Goal: Task Accomplishment & Management: Use online tool/utility

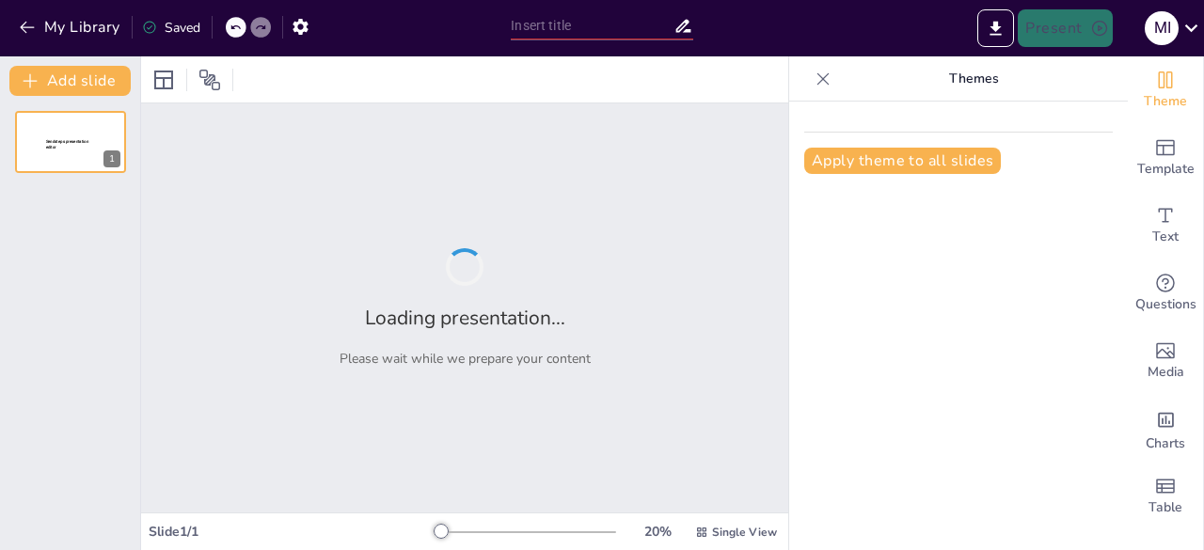
type input "Menyikapi Tantangan dan Memanfaatkan Peluang dalam Pengelasan"
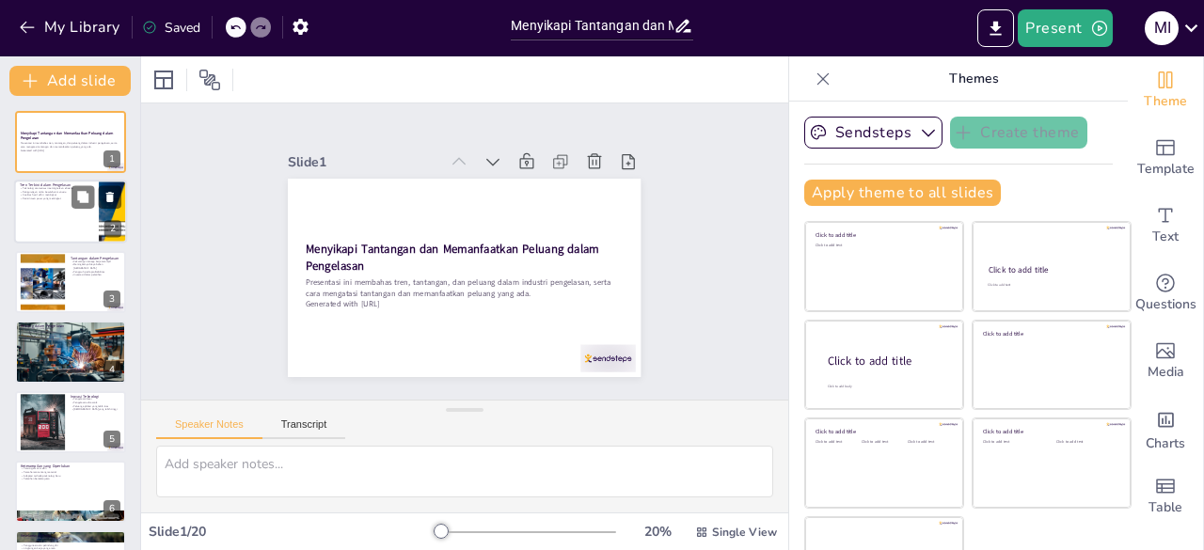
click at [69, 205] on div at bounding box center [70, 213] width 113 height 64
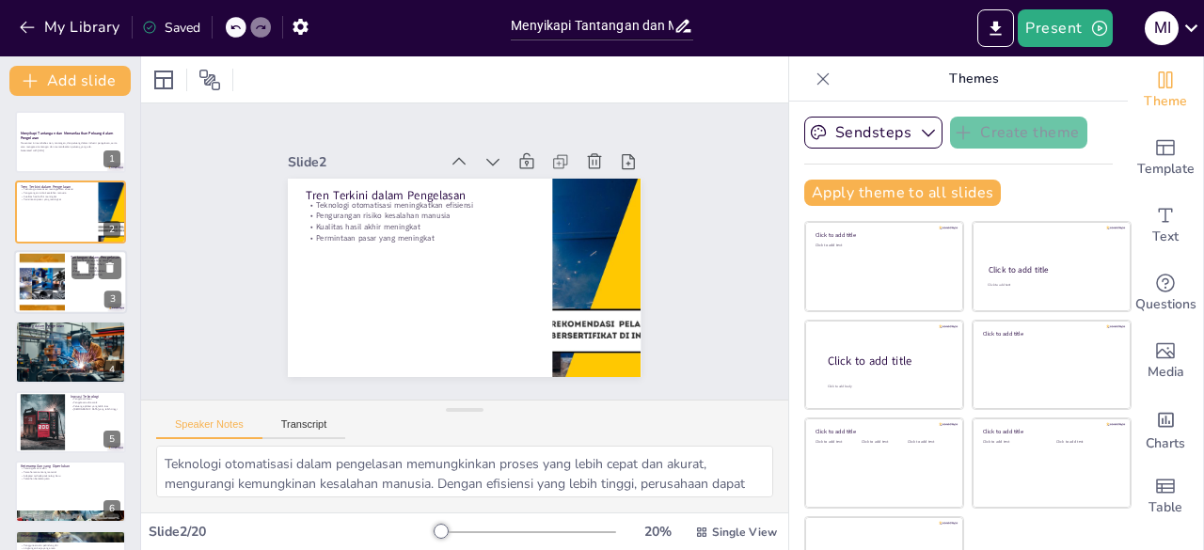
click at [56, 273] on div at bounding box center [43, 281] width 102 height 57
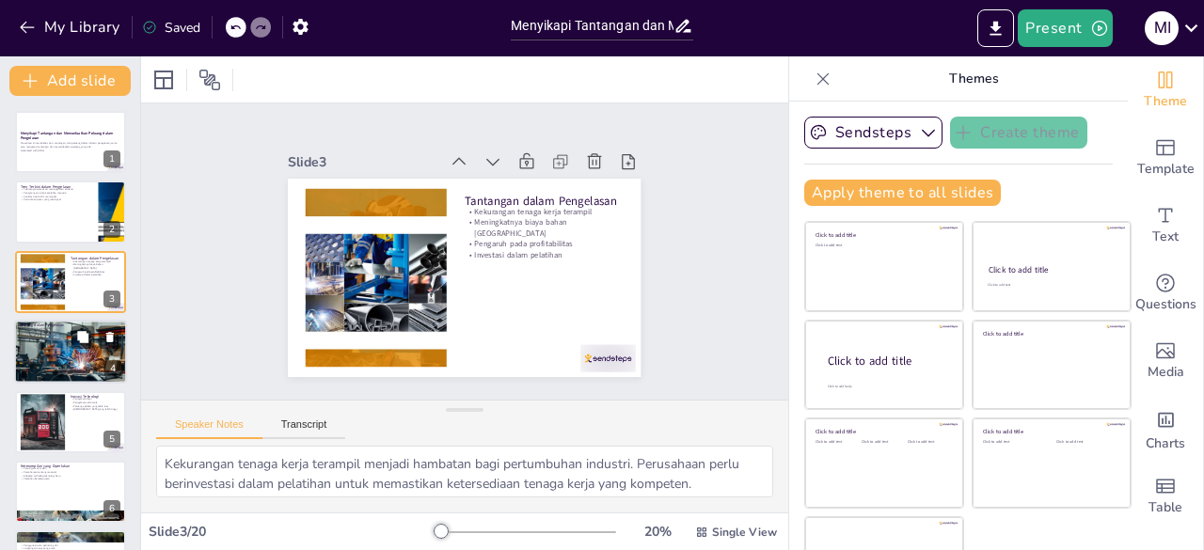
click at [59, 327] on p "Inovasi teknik pengelasan" at bounding box center [71, 329] width 102 height 4
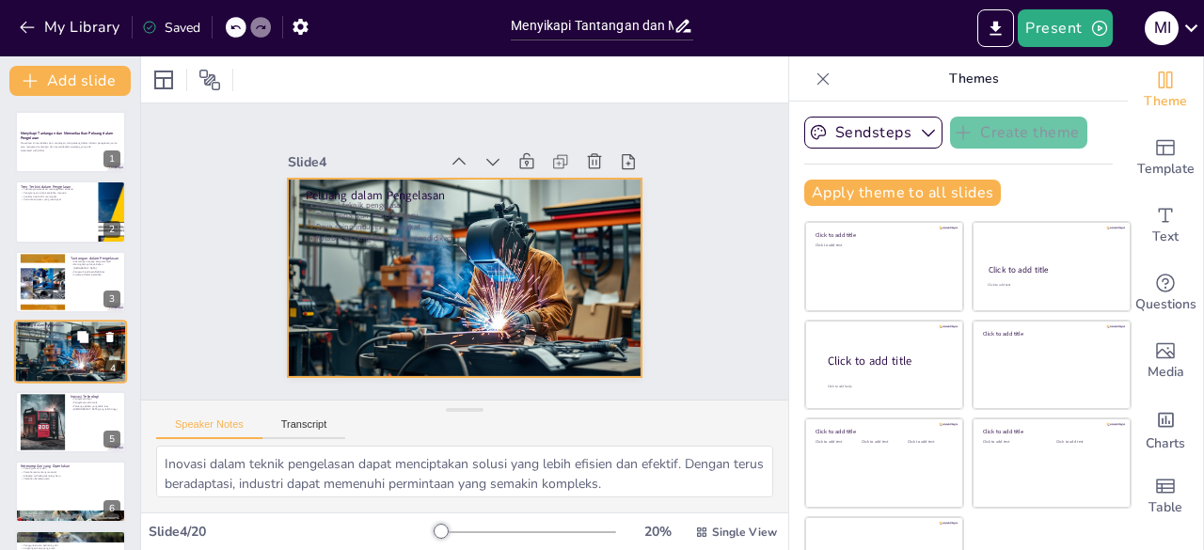
scroll to position [28, 0]
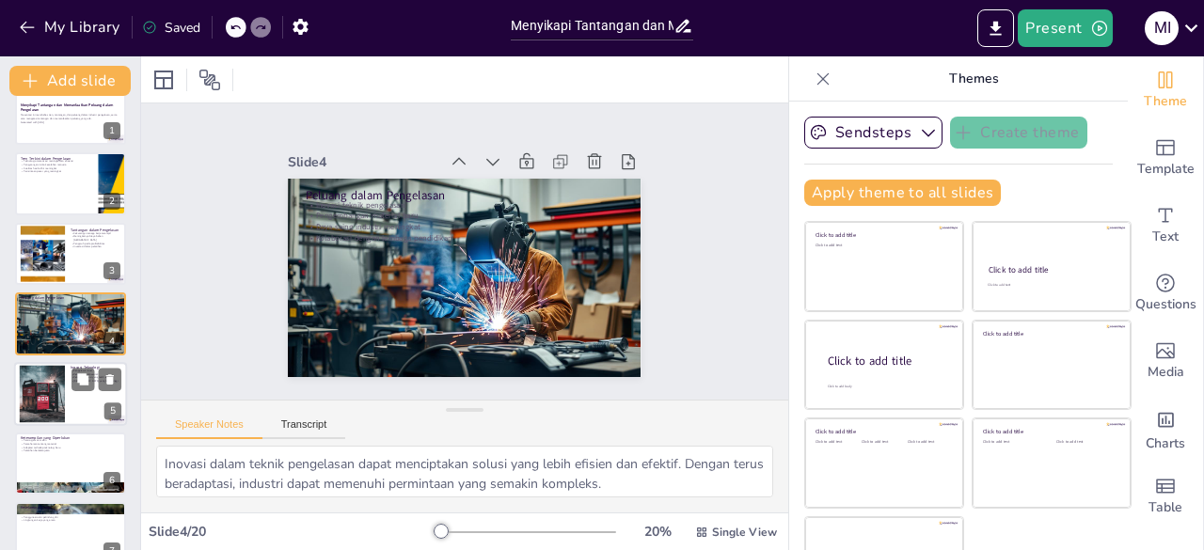
click at [40, 379] on div at bounding box center [43, 393] width 102 height 57
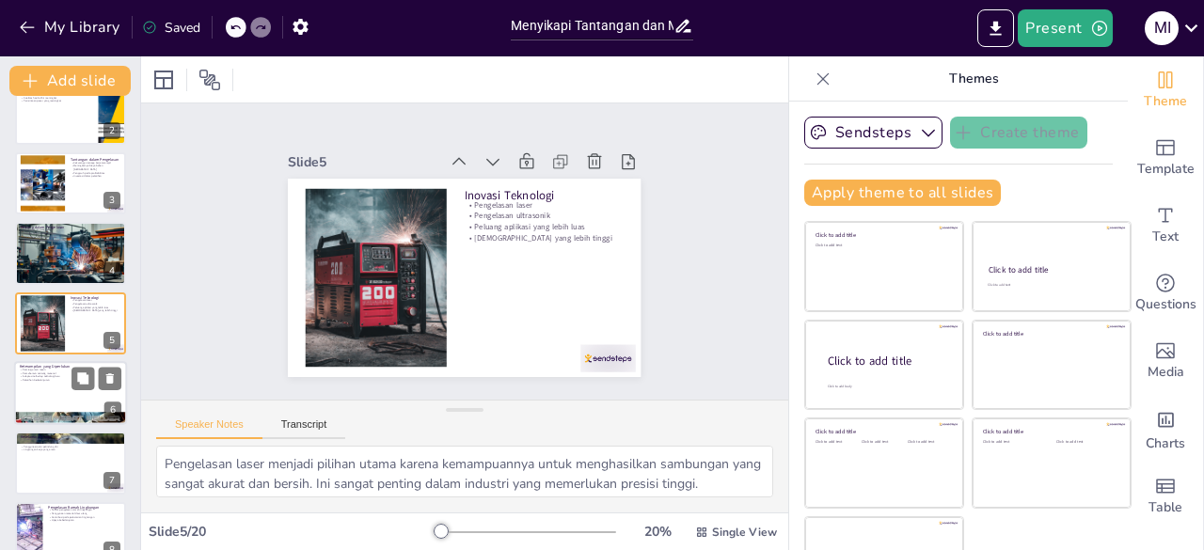
click at [39, 423] on div "Keterampilan yang Diperlukan Pemrograman mesin Pemahaman tentang material Adapt…" at bounding box center [70, 393] width 113 height 64
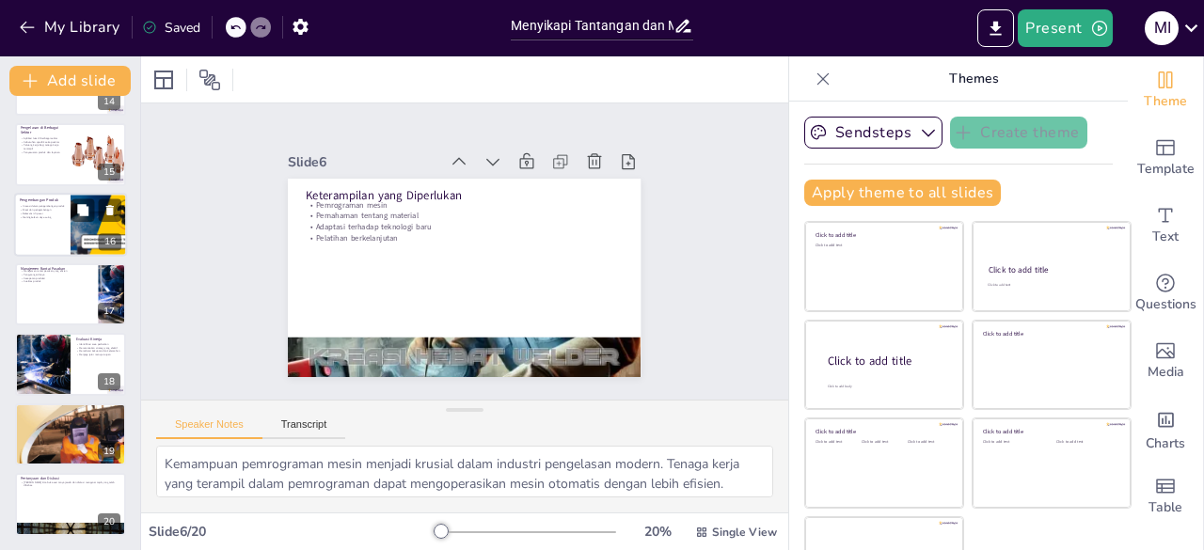
scroll to position [873, 0]
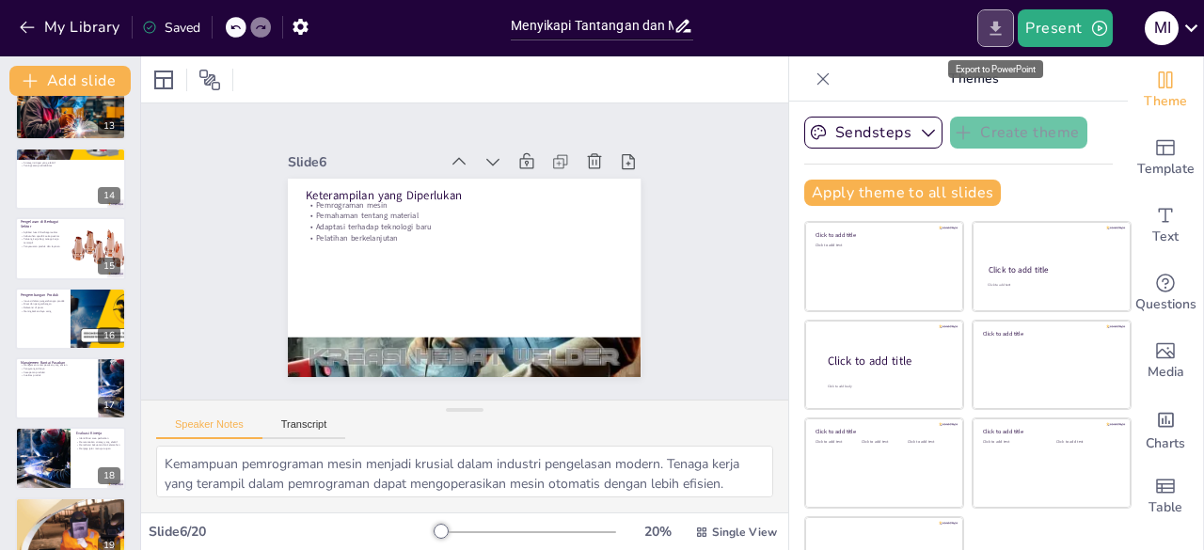
click at [999, 24] on icon "Export to PowerPoint" at bounding box center [995, 28] width 11 height 14
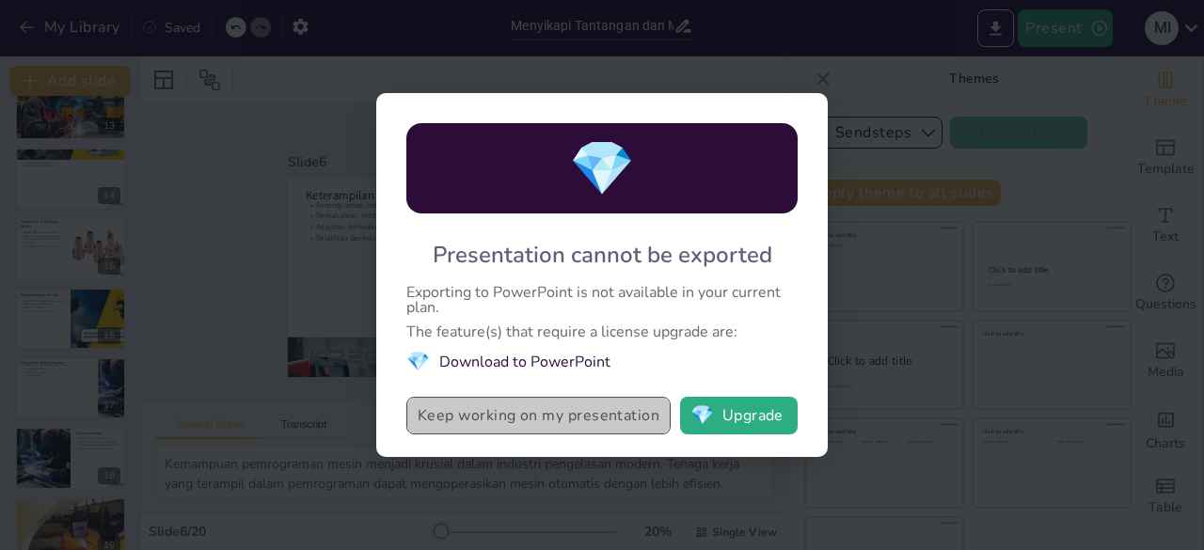
click at [619, 422] on button "Keep working on my presentation" at bounding box center [538, 416] width 264 height 38
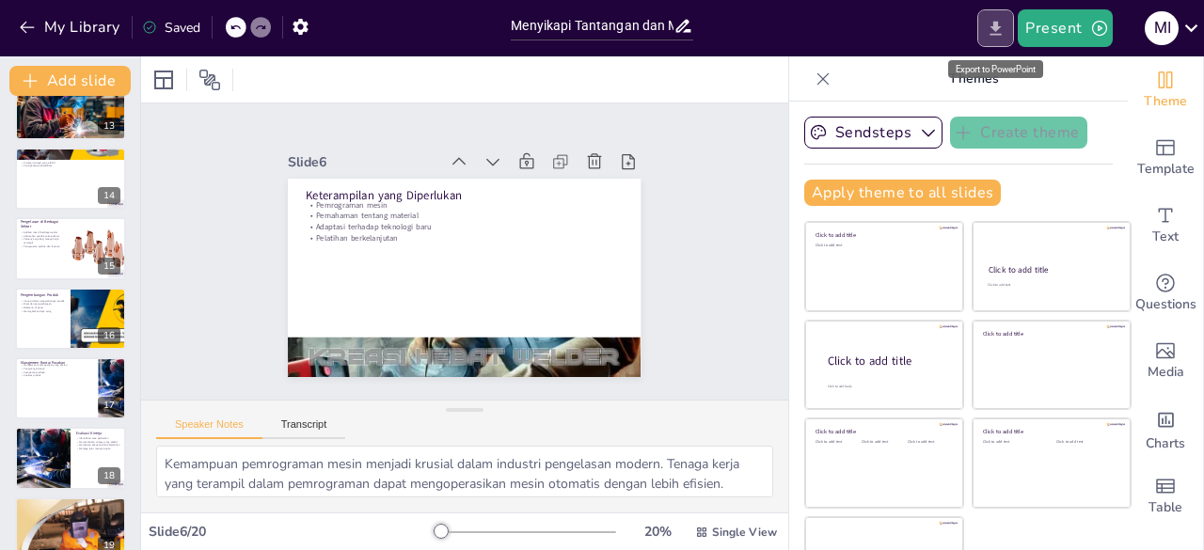
click at [989, 35] on icon "Export to PowerPoint" at bounding box center [995, 29] width 20 height 20
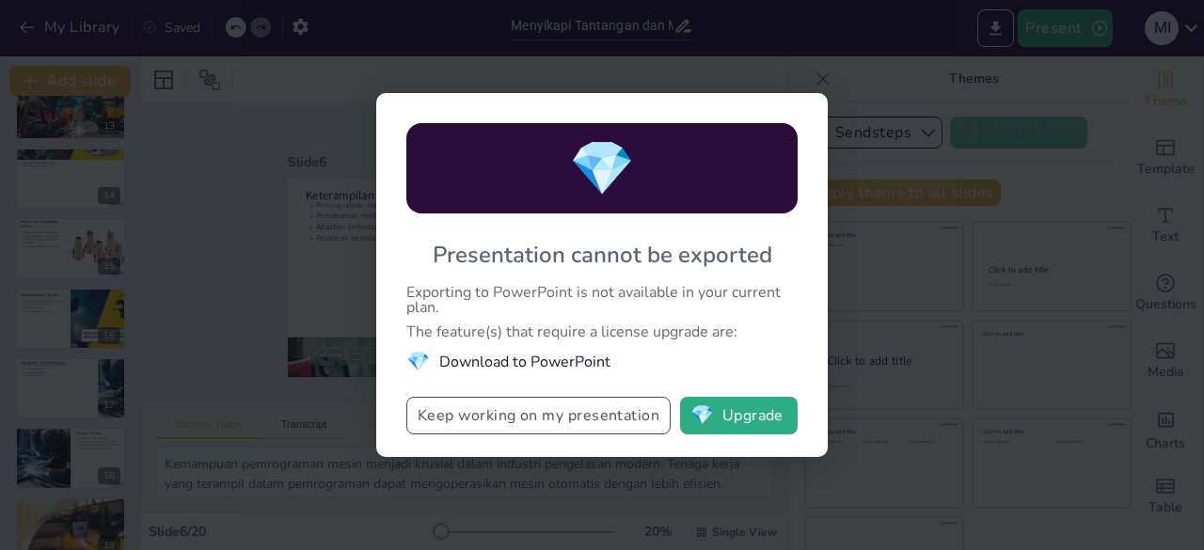
drag, startPoint x: 397, startPoint y: 418, endPoint x: 525, endPoint y: 405, distance: 128.6
click at [525, 405] on div "💎 Presentation cannot be exported Exporting to PowerPoint is not available in y…" at bounding box center [601, 275] width 451 height 364
click at [542, 360] on li "💎 Download to PowerPoint" at bounding box center [601, 361] width 391 height 25
click at [566, 366] on li "💎 Download to PowerPoint" at bounding box center [601, 361] width 391 height 25
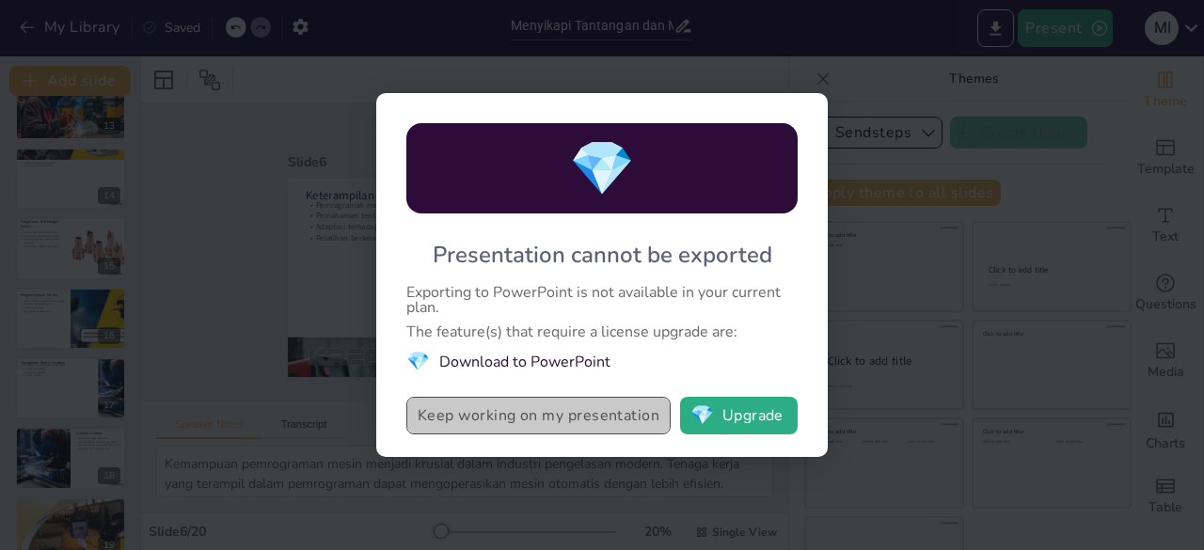
click at [638, 416] on button "Keep working on my presentation" at bounding box center [538, 416] width 264 height 38
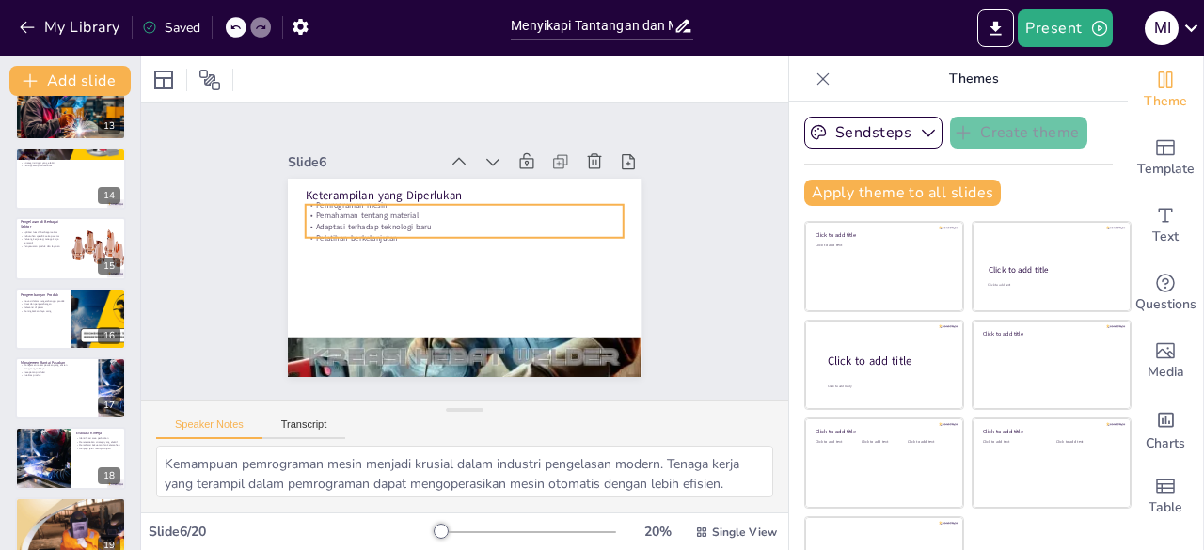
scroll to position [53, 0]
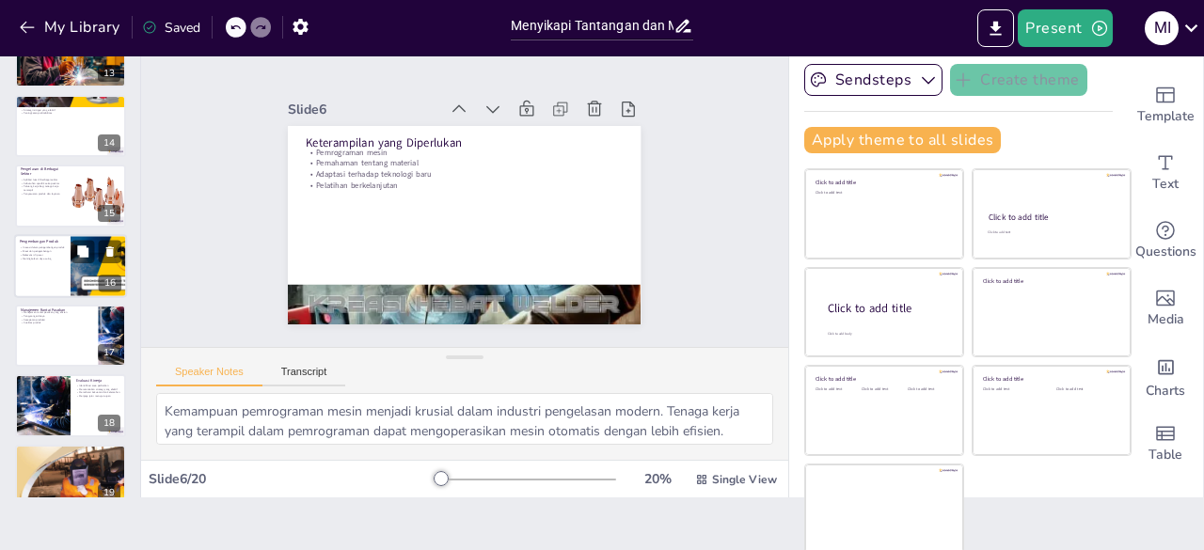
click at [53, 269] on div at bounding box center [70, 266] width 113 height 64
type textarea "Inovasi dalam pengembangan produk pengelasan membantu perusahaan untuk mencipta…"
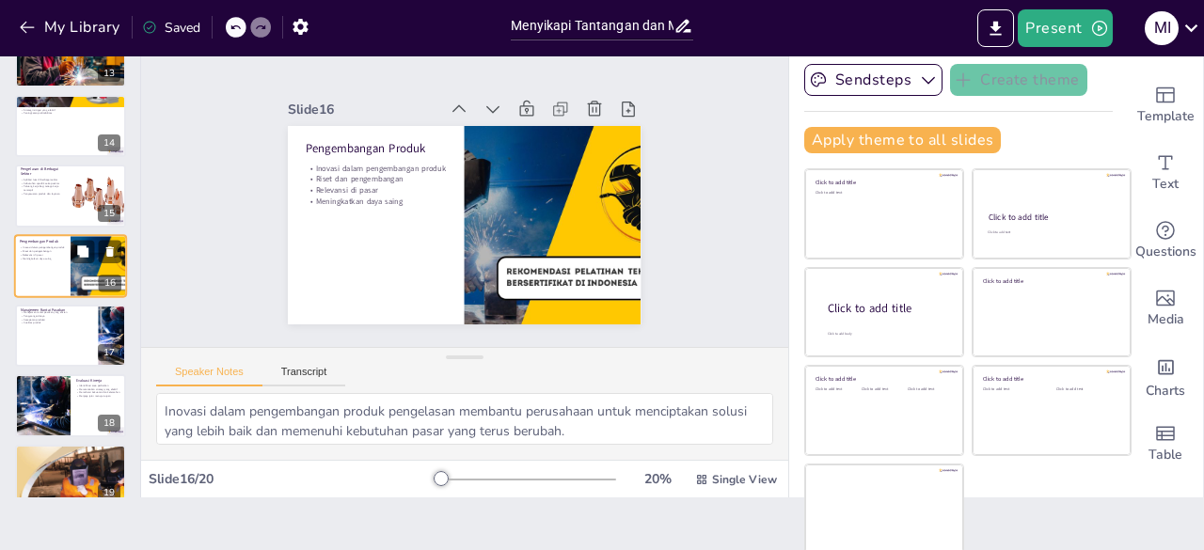
scroll to position [868, 0]
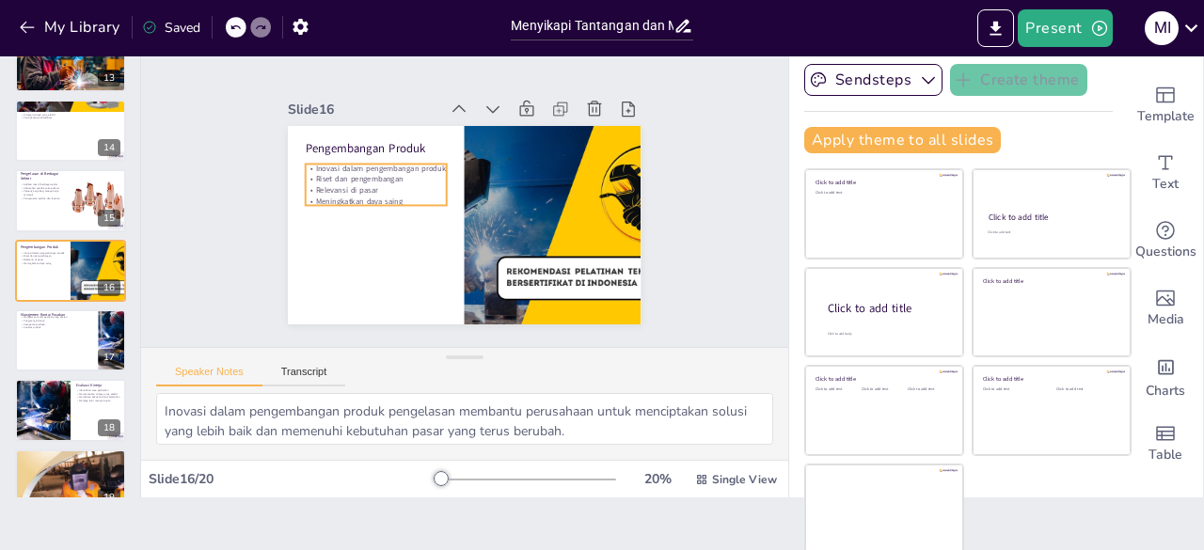
click at [312, 174] on p "Riset dan pengembangan" at bounding box center [382, 161] width 140 height 40
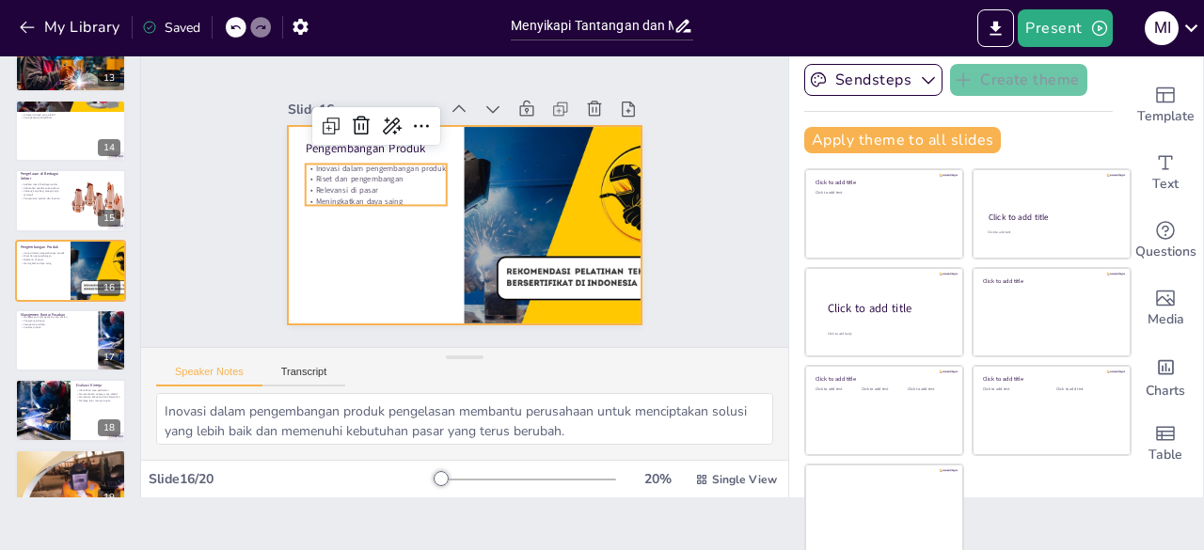
click at [293, 238] on div at bounding box center [461, 225] width 371 height 234
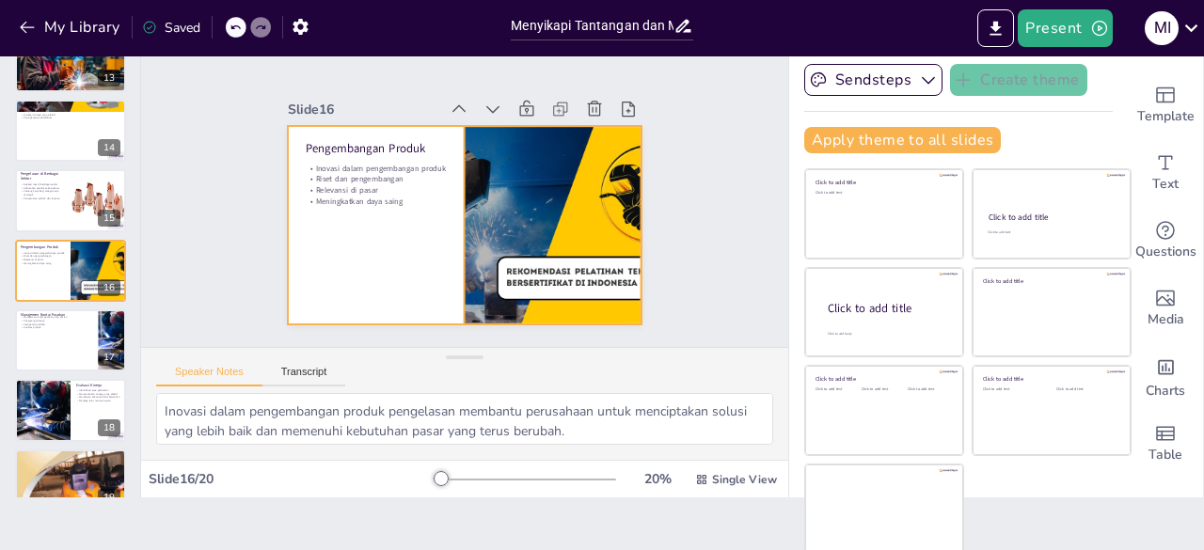
click at [478, 187] on div at bounding box center [549, 235] width 371 height 234
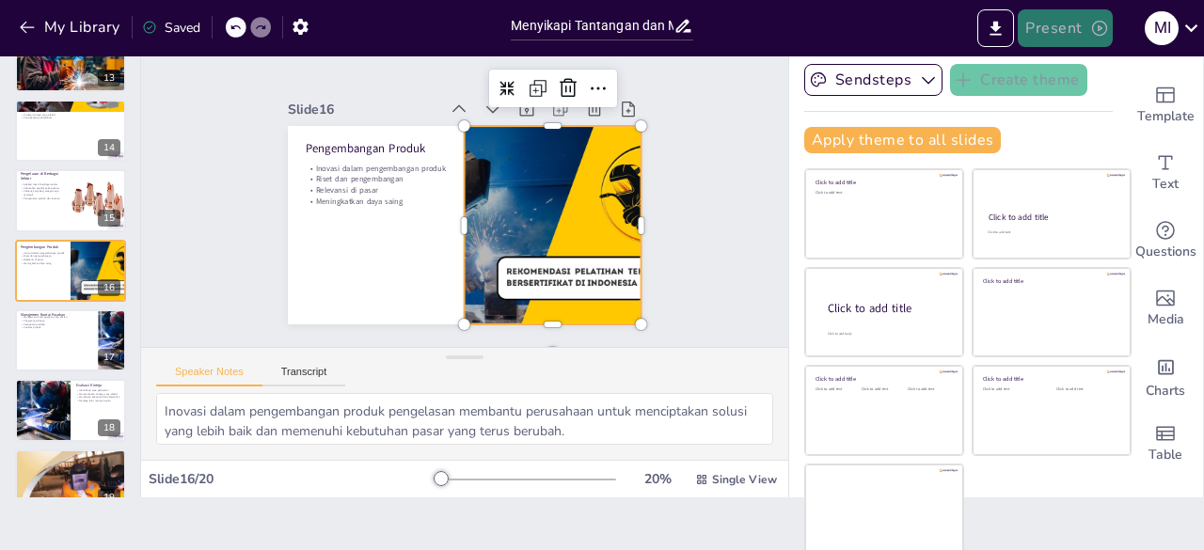
click at [1080, 31] on button "Present" at bounding box center [1064, 28] width 94 height 38
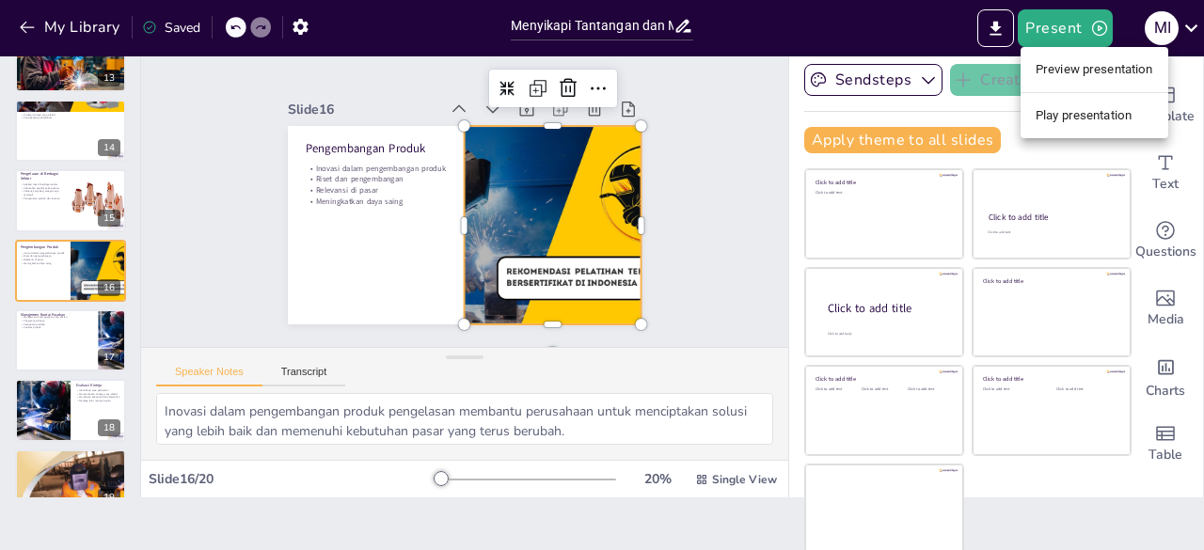
click at [1004, 31] on div at bounding box center [602, 275] width 1204 height 550
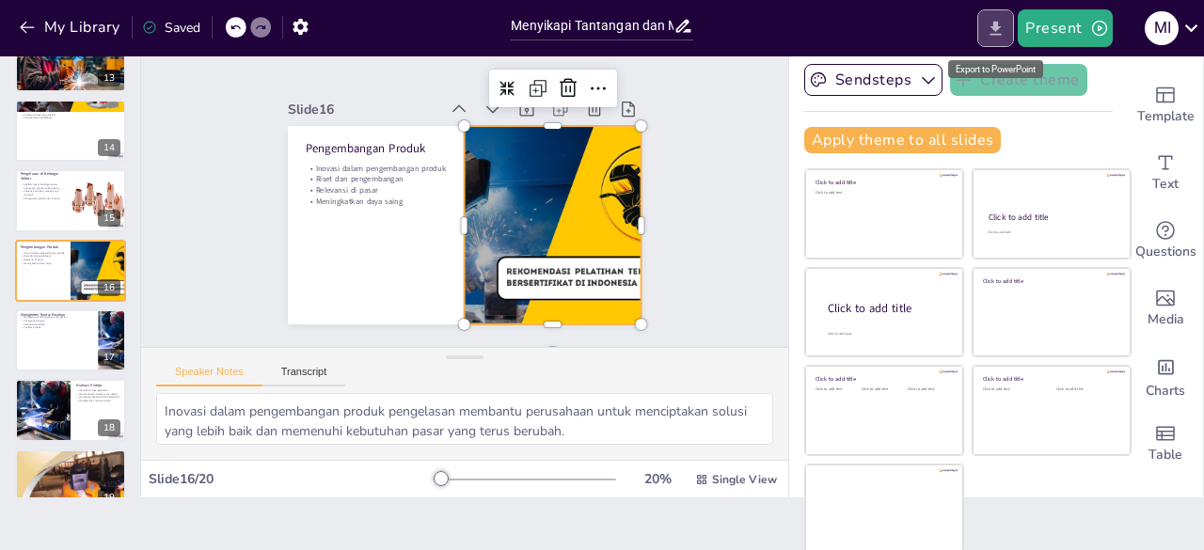
click at [991, 27] on icon "Export to PowerPoint" at bounding box center [995, 29] width 20 height 20
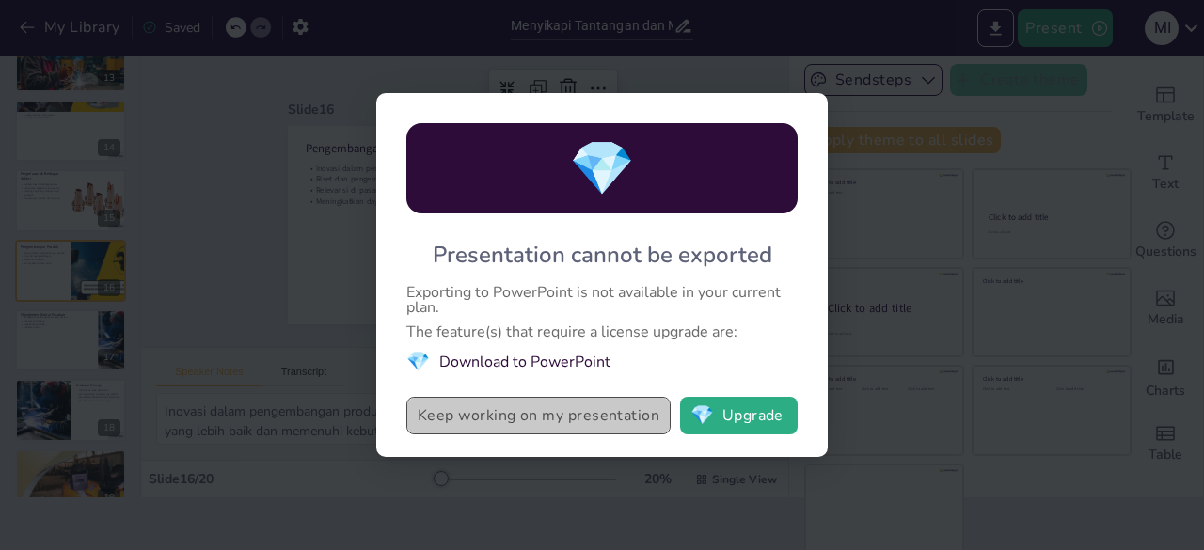
click at [532, 418] on button "Keep working on my presentation" at bounding box center [538, 416] width 264 height 38
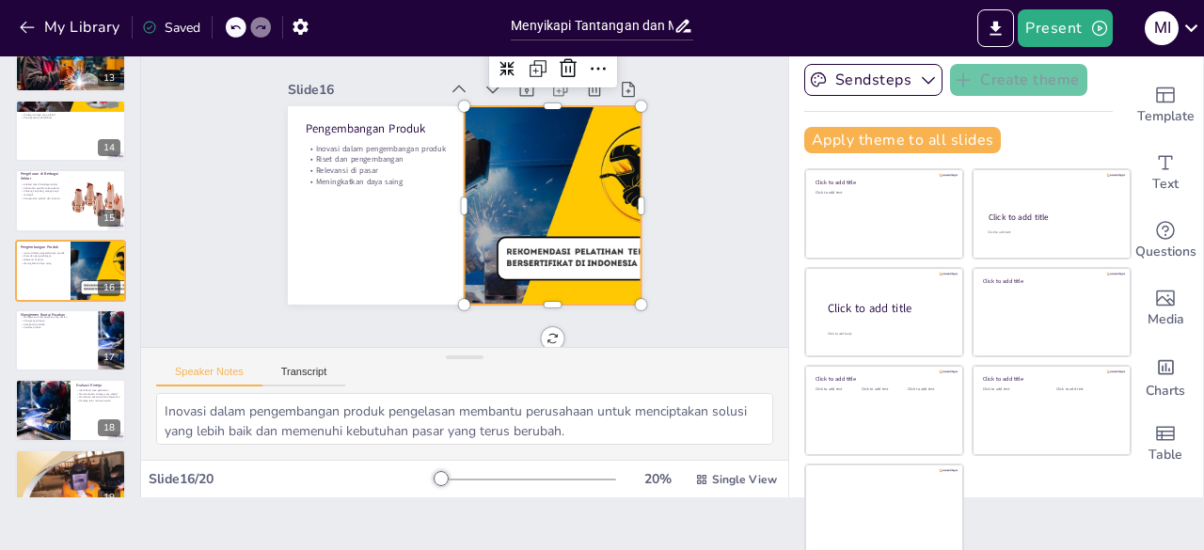
scroll to position [29, 0]
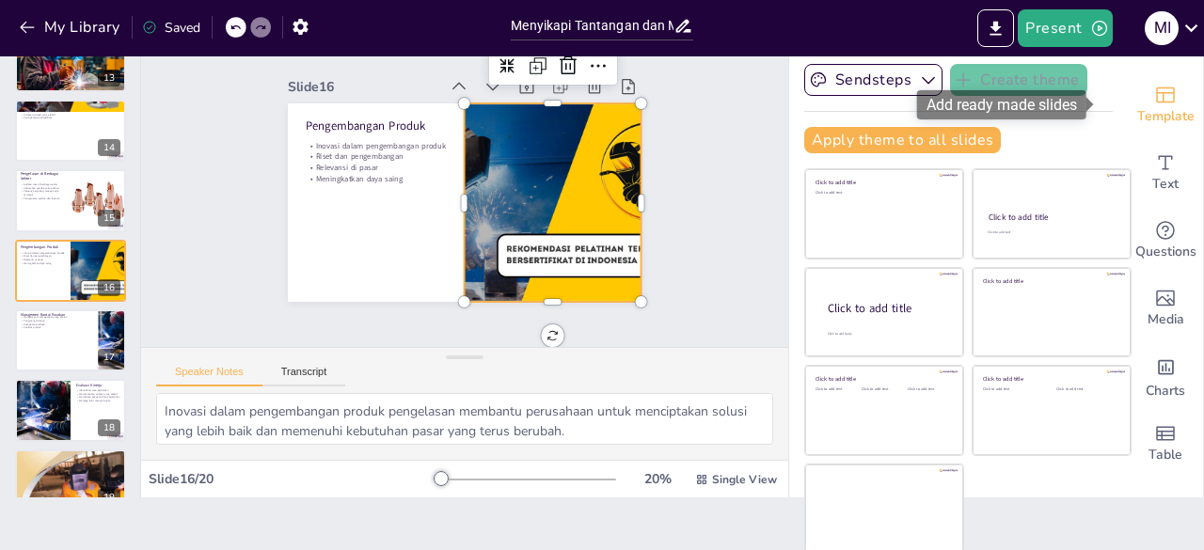
click at [1137, 118] on span "Template" at bounding box center [1165, 116] width 57 height 21
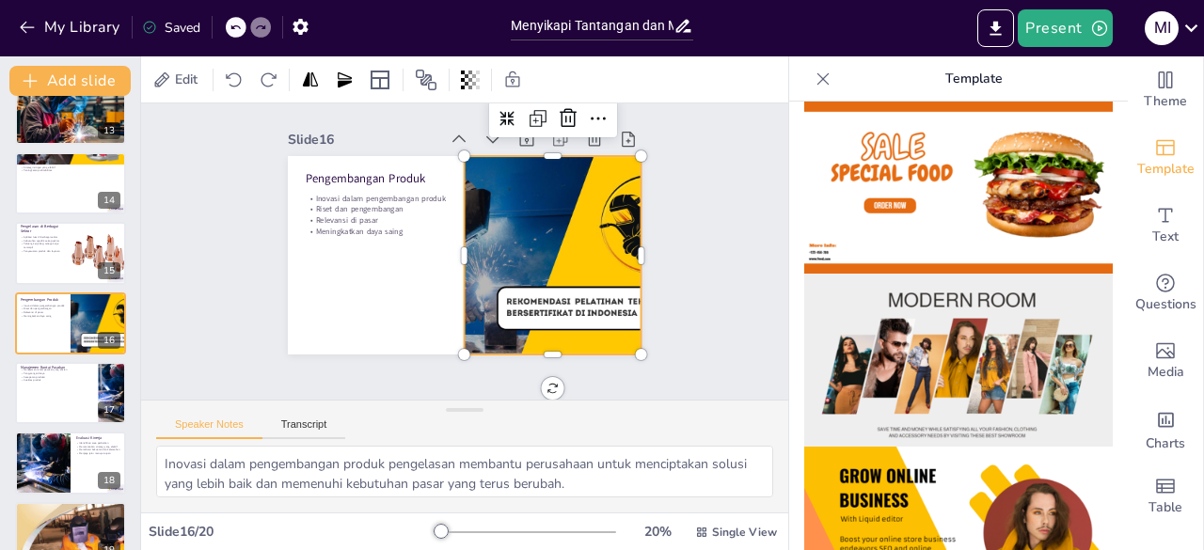
scroll to position [282, 0]
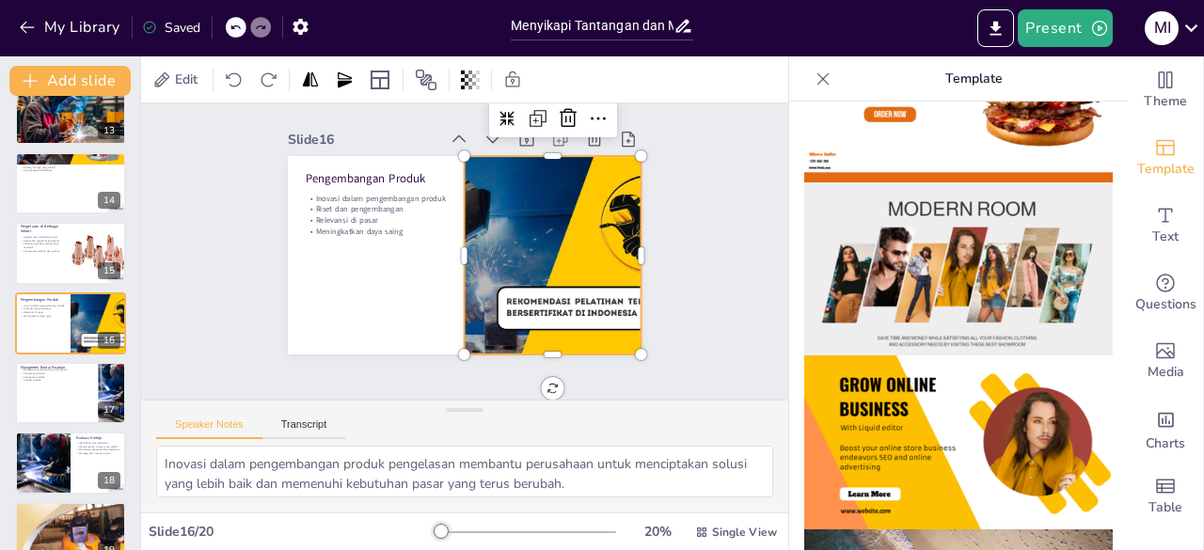
click at [678, 278] on div "Slide 1 Menyikapi Tantangan dan Memanfaatkan Peluang dalam Pengelasan Presentas…" at bounding box center [471, 229] width 513 height 381
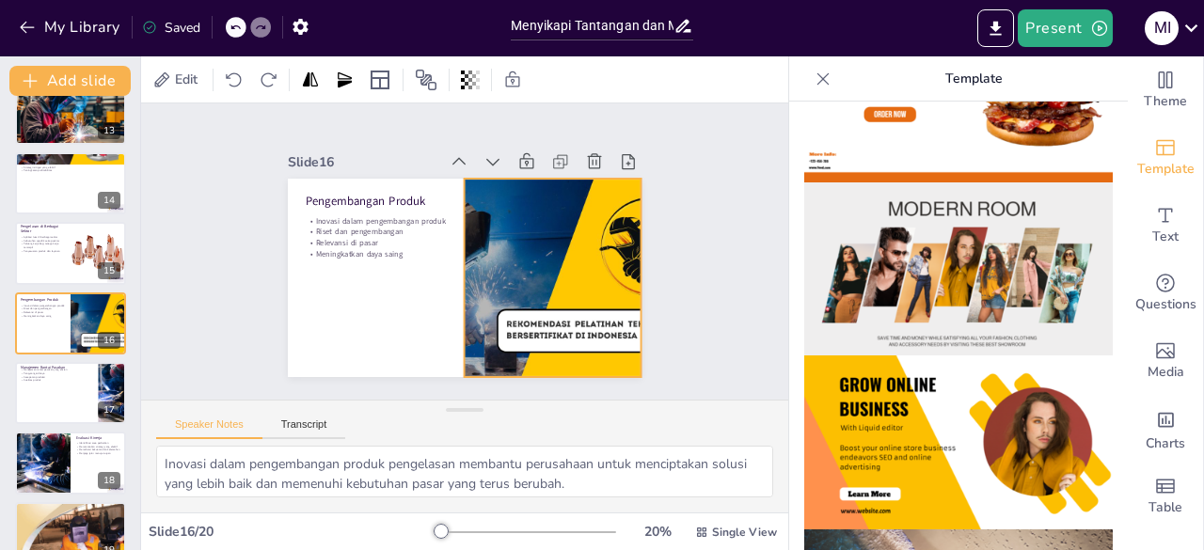
click at [538, 273] on div at bounding box center [549, 287] width 371 height 234
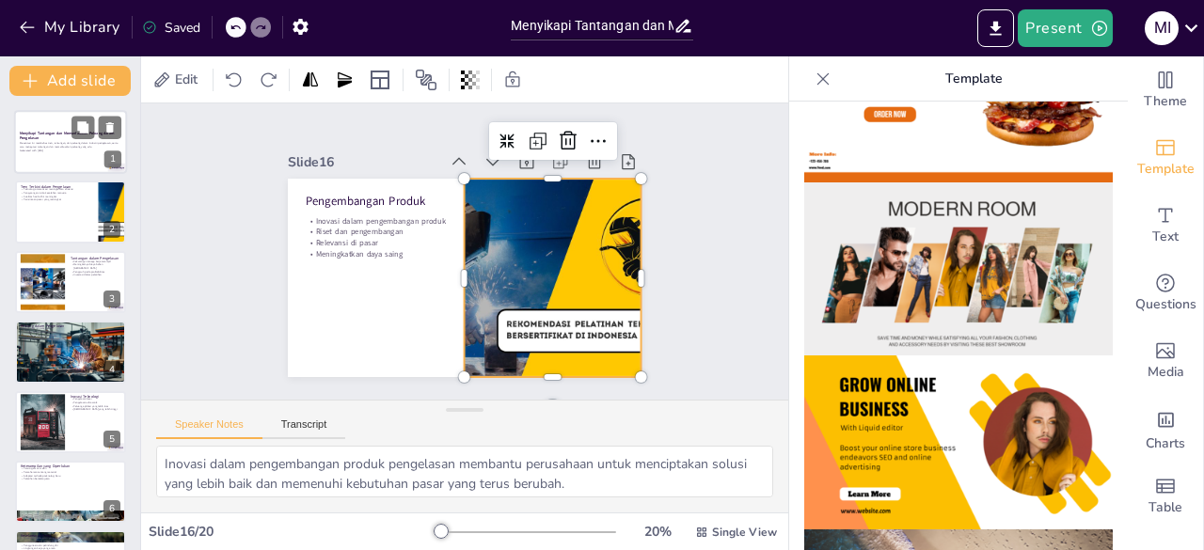
click at [55, 145] on p "Presentasi ini membahas tren, tantangan, dan peluang dalam industri pengelasan,…" at bounding box center [71, 145] width 102 height 7
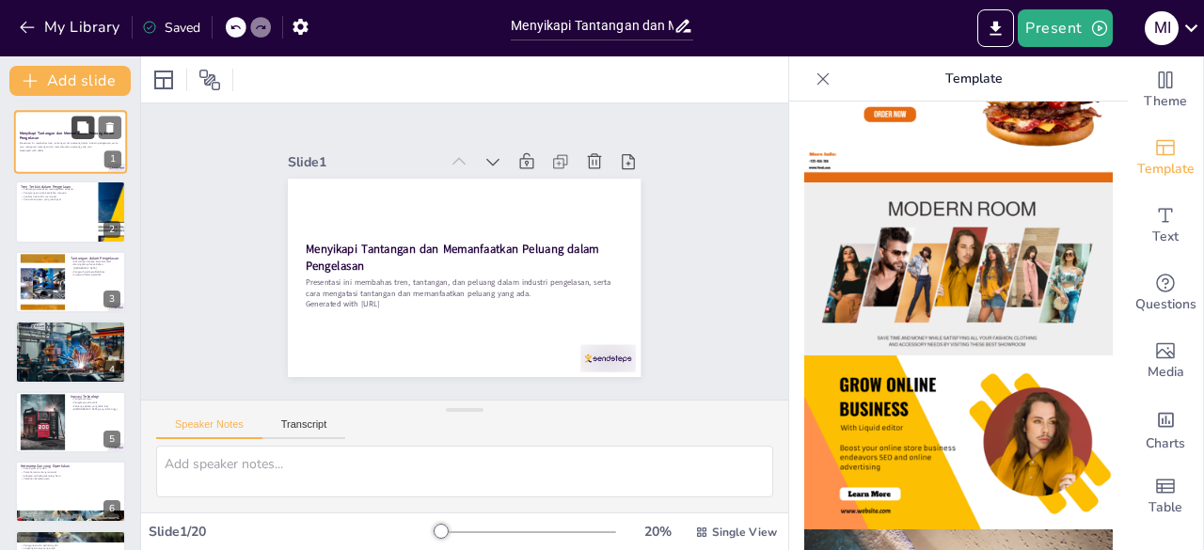
click at [79, 129] on icon at bounding box center [82, 126] width 11 height 11
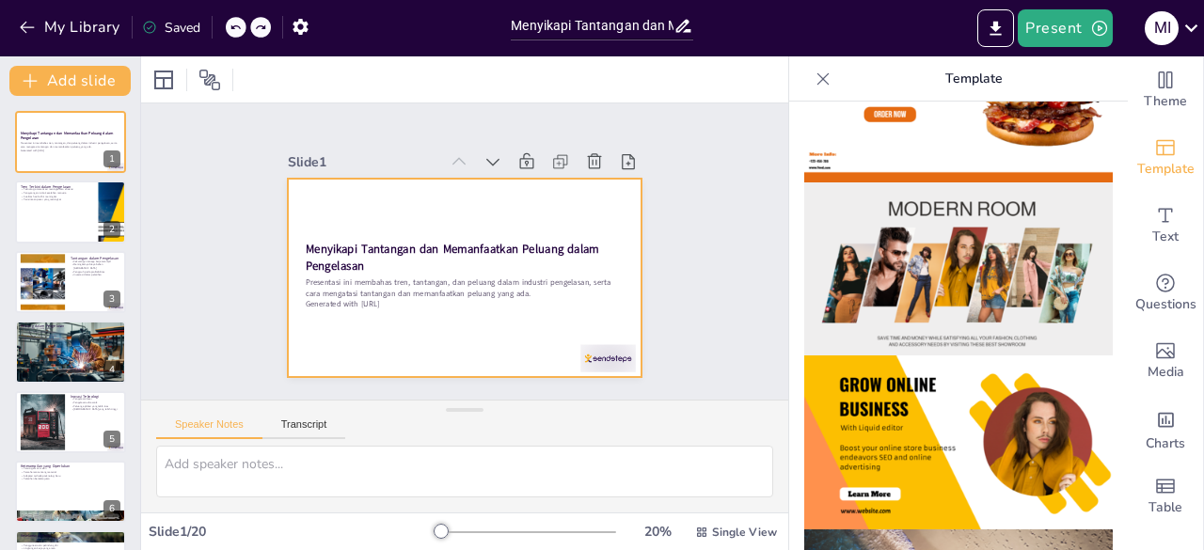
click at [305, 240] on strong "Menyikapi Tantangan dan Memanfaatkan Peluang dalam Pengelasan" at bounding box center [452, 247] width 294 height 76
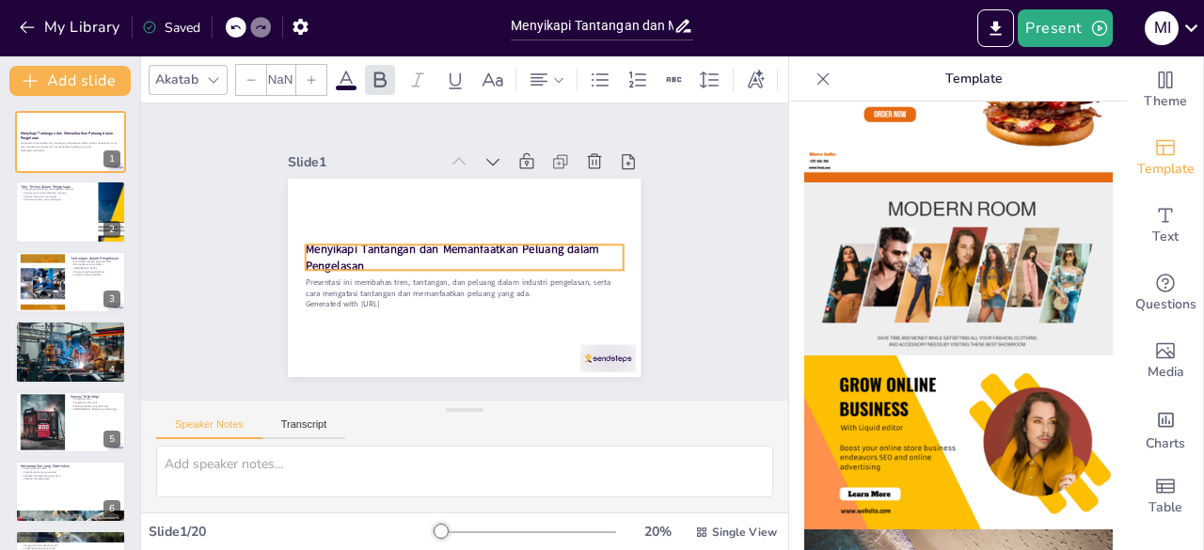
type input "48"
click at [536, 236] on div at bounding box center [467, 237] width 314 height 81
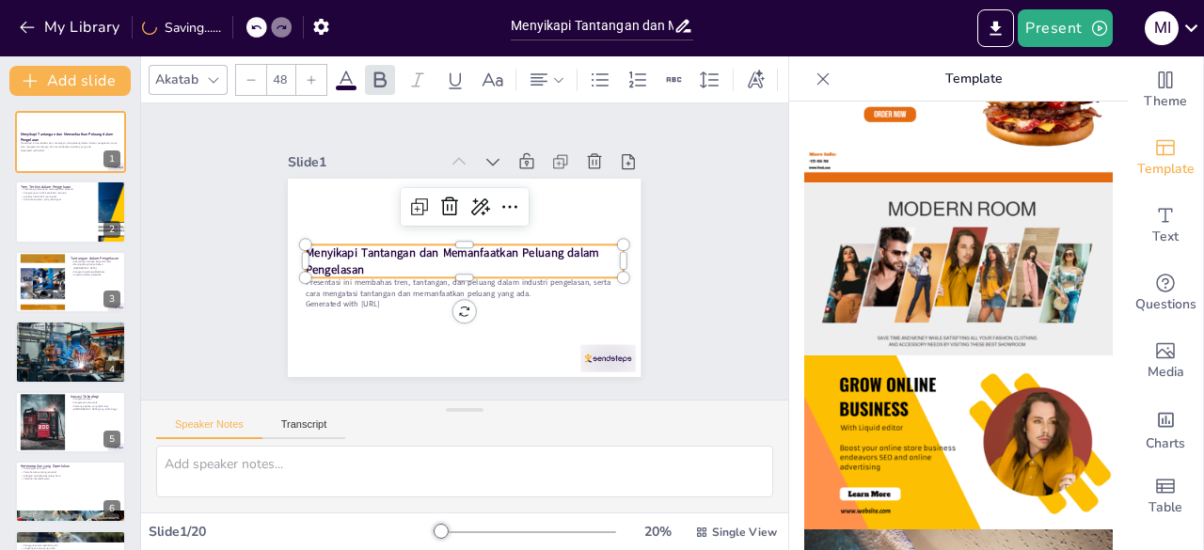
click at [414, 245] on strong "Menyikapi Tantangan dan Memanfaatkan Peluang dalam Pengelasan" at bounding box center [452, 261] width 293 height 33
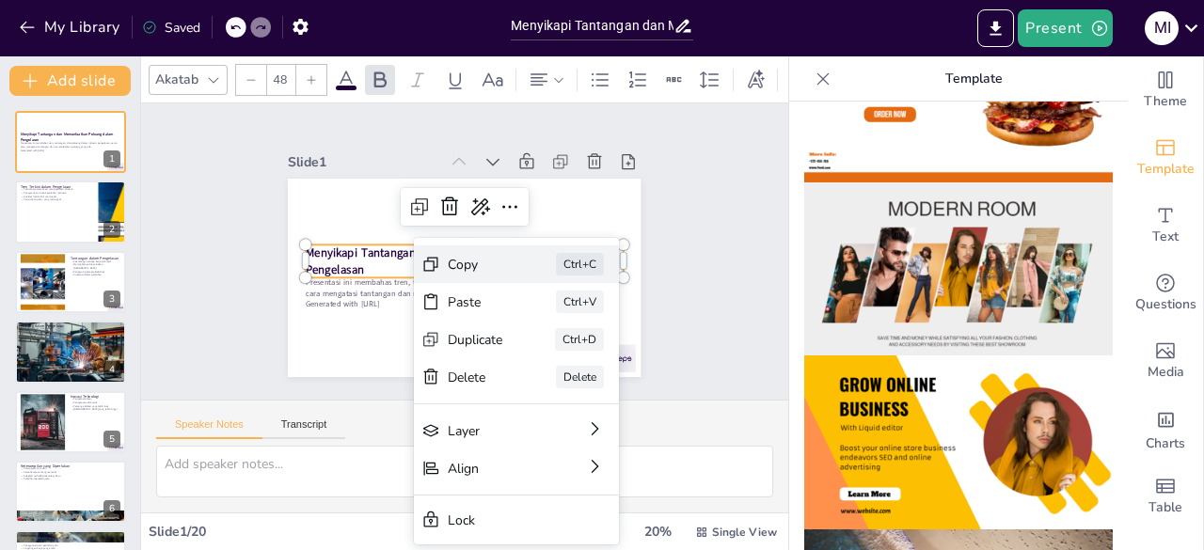
click at [534, 376] on icon at bounding box center [545, 387] width 23 height 23
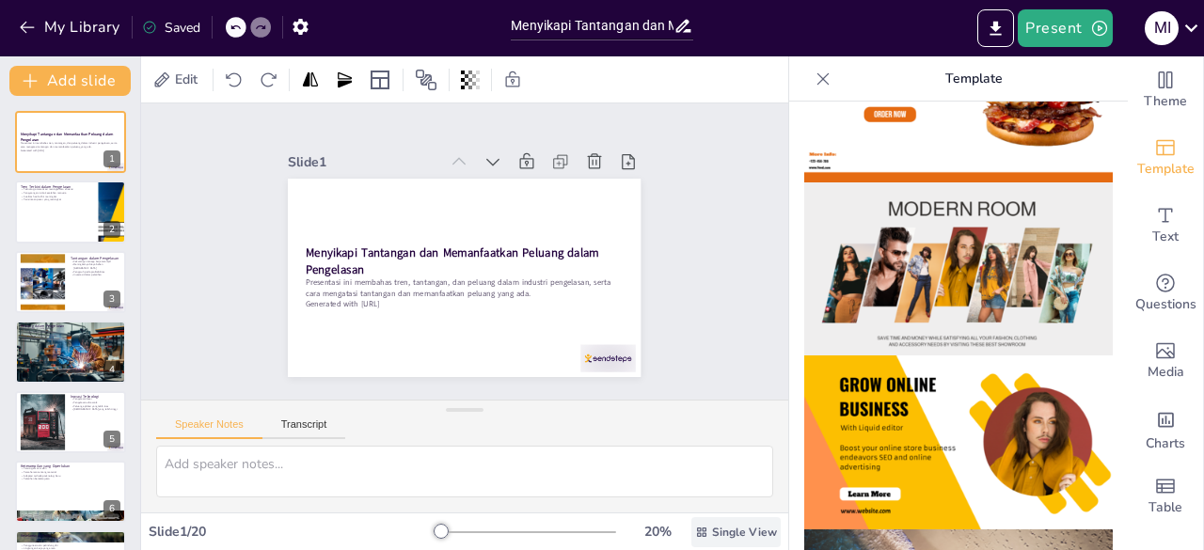
click at [718, 529] on span "Single View" at bounding box center [744, 532] width 65 height 15
click at [716, 460] on span "Single View" at bounding box center [703, 453] width 86 height 18
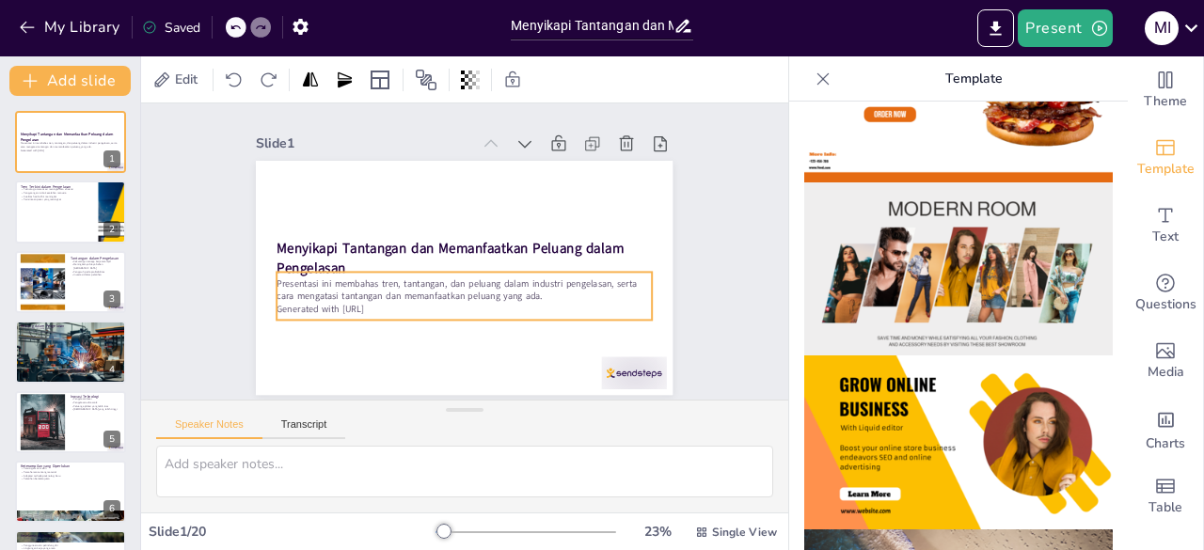
click at [311, 306] on p "Generated with [URL]" at bounding box center [453, 307] width 370 height 90
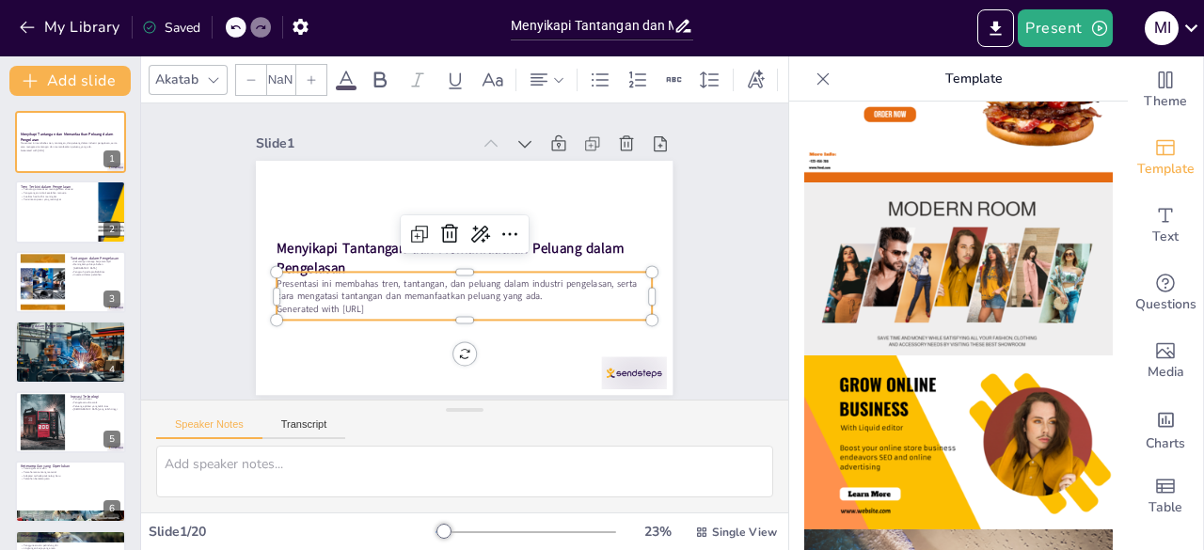
type input "32"
click at [498, 235] on icon at bounding box center [511, 243] width 26 height 26
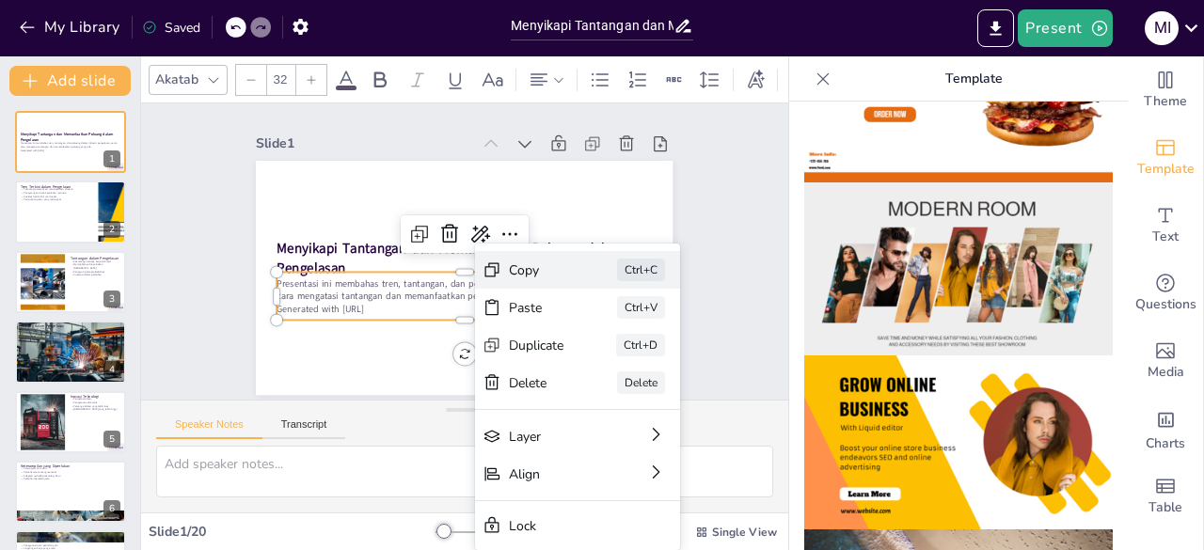
click at [635, 383] on div "Copy" at bounding box center [663, 395] width 57 height 24
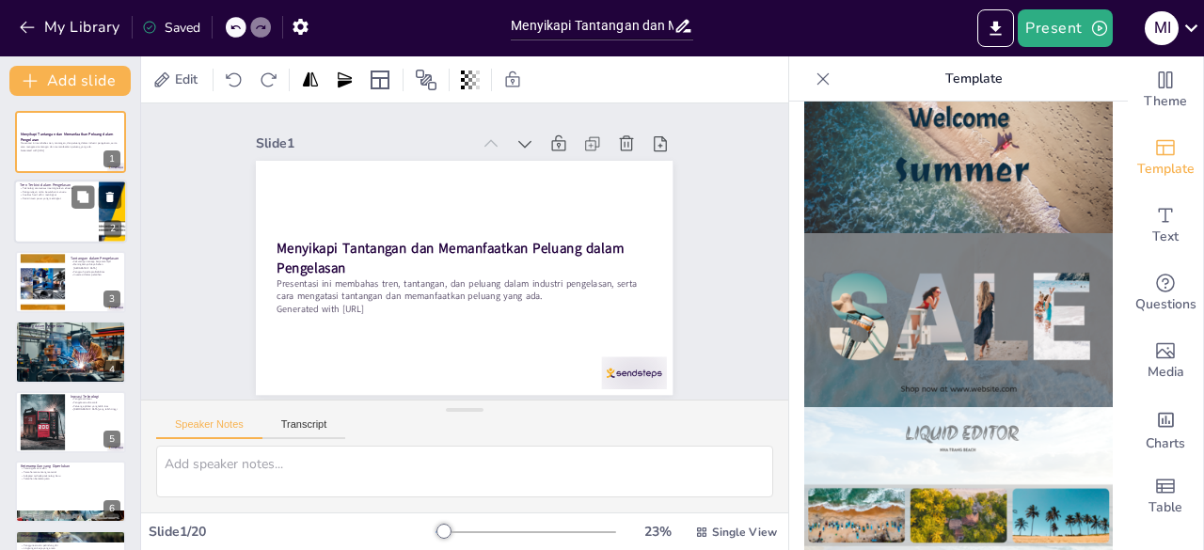
click at [70, 199] on p "Permintaan pasar yang meningkat" at bounding box center [56, 199] width 73 height 4
type textarea "Teknologi otomatisasi dalam pengelasan memungkinkan proses yang lebih cepat dan…"
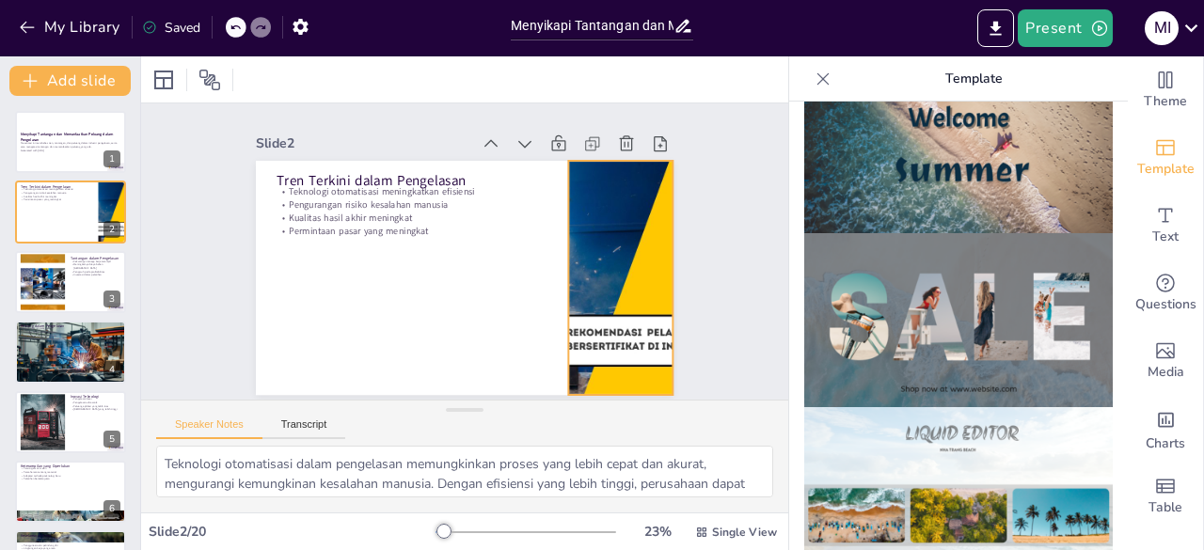
click at [630, 231] on div at bounding box center [604, 325] width 468 height 352
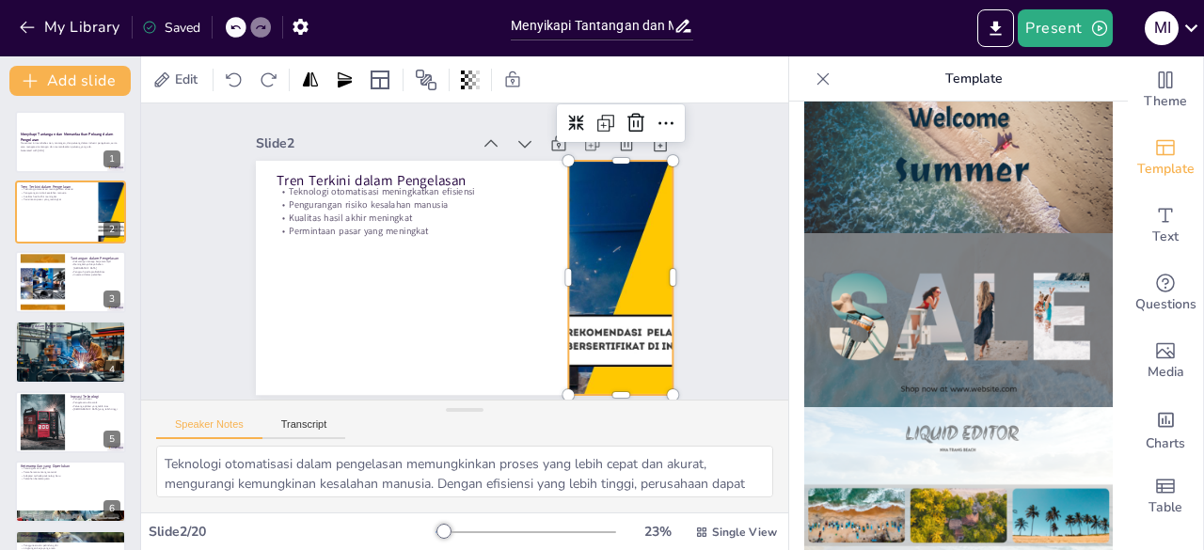
click at [179, 19] on div "Saved" at bounding box center [171, 28] width 58 height 18
click at [71, 20] on button "My Library" at bounding box center [71, 27] width 114 height 30
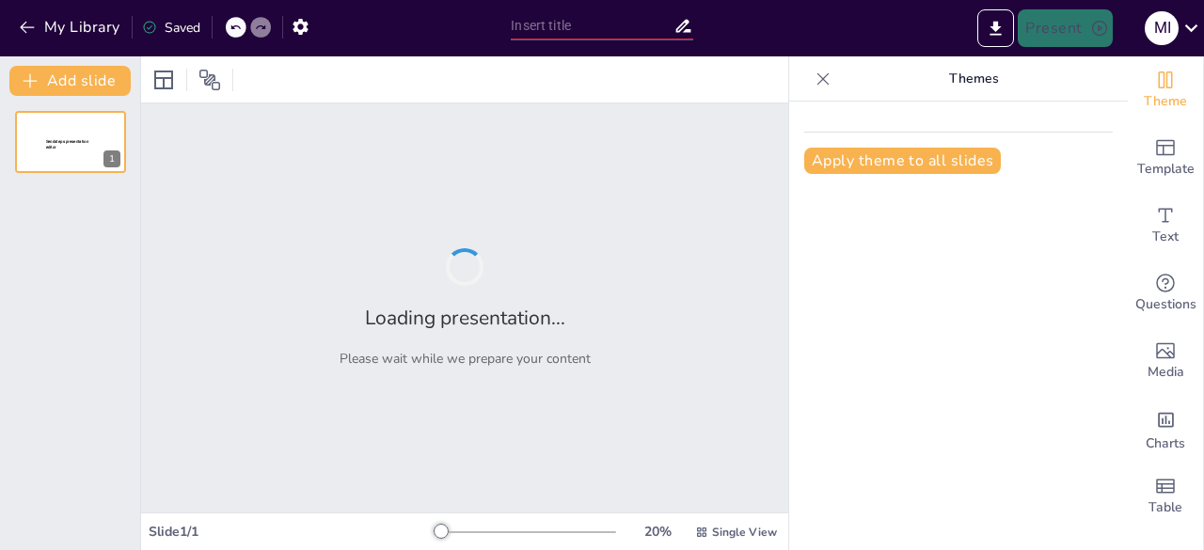
type input "Menyikapi Tantangan dan Memanfaatkan Peluang dalam Pengelasan"
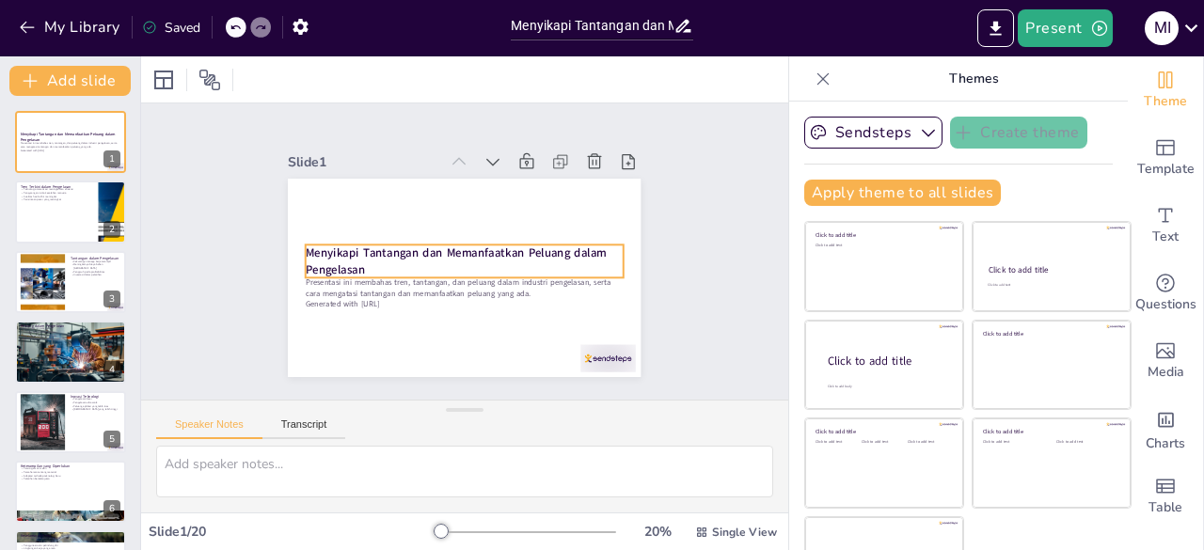
click at [381, 253] on strong "Menyikapi Tantangan dan Memanfaatkan Peluang dalam Pengelasan" at bounding box center [454, 252] width 301 height 78
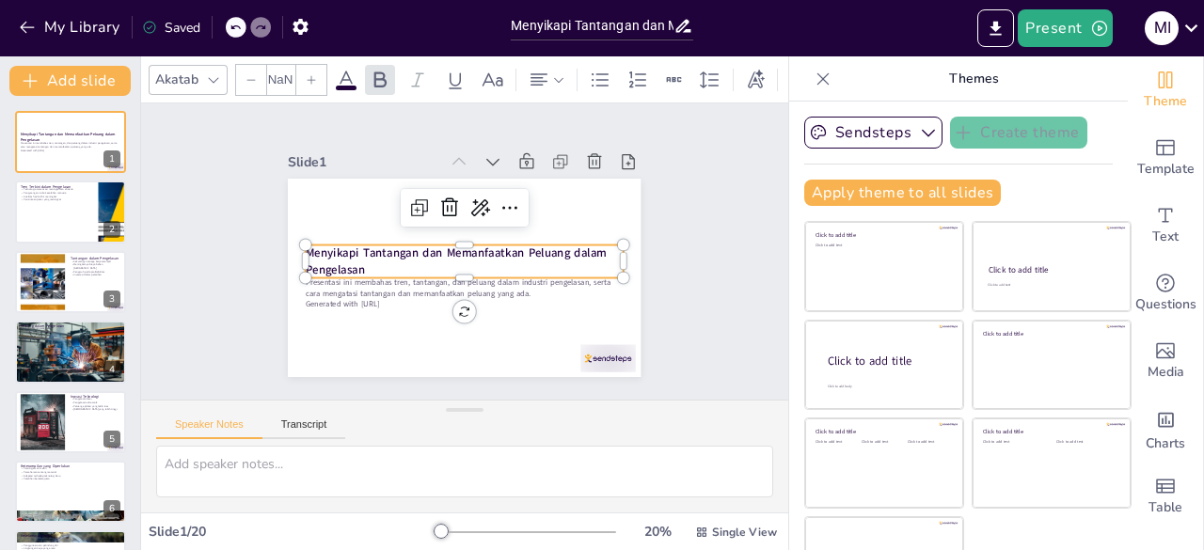
type input "48"
click at [356, 259] on p "Menyikapi Tantangan dan Memanfaatkan Peluang dalam Pengelasan" at bounding box center [463, 261] width 319 height 66
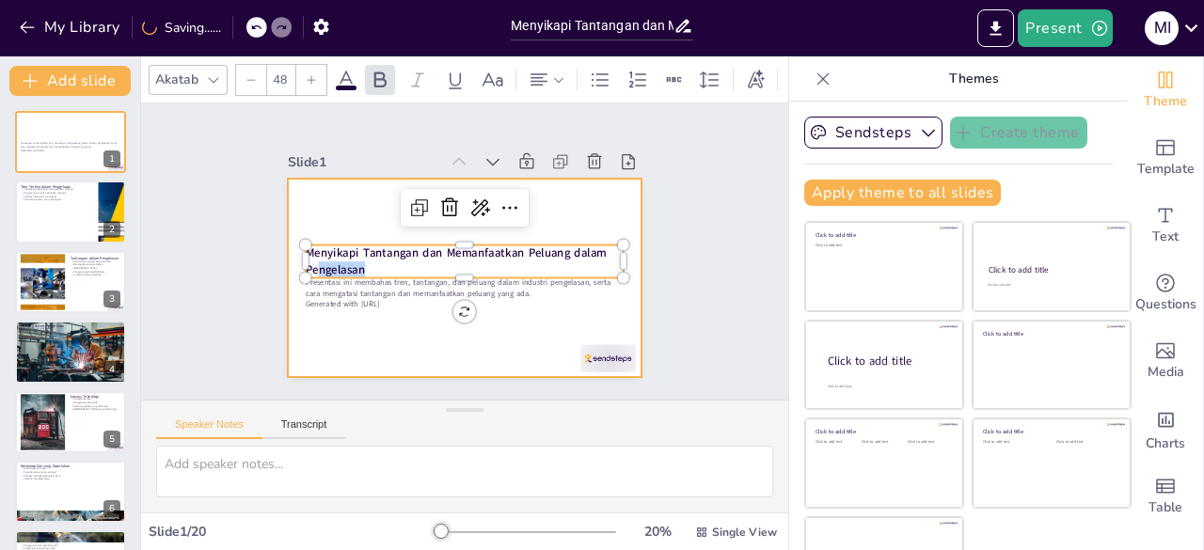
drag, startPoint x: 348, startPoint y: 260, endPoint x: 279, endPoint y: 215, distance: 81.6
click at [288, 215] on div "Presentasi ini membahas tren, tantangan, dan peluang dalam industri pengelasan,…" at bounding box center [464, 278] width 353 height 198
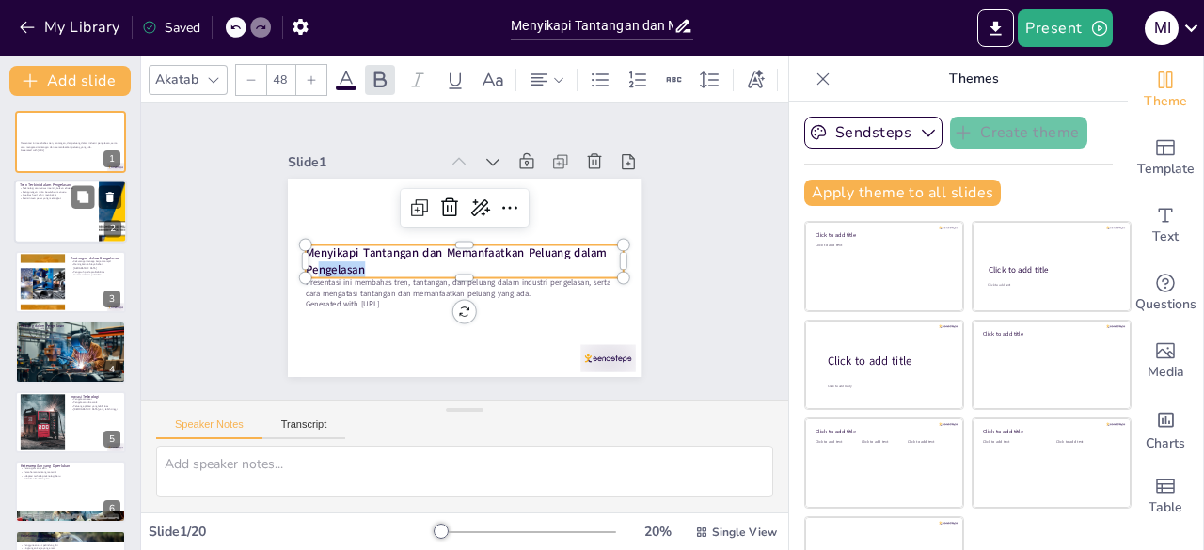
click at [56, 225] on div at bounding box center [70, 213] width 113 height 64
type textarea "Teknologi otomatisasi dalam pengelasan memungkinkan proses yang lebih cepat dan…"
